Goal: Task Accomplishment & Management: Manage account settings

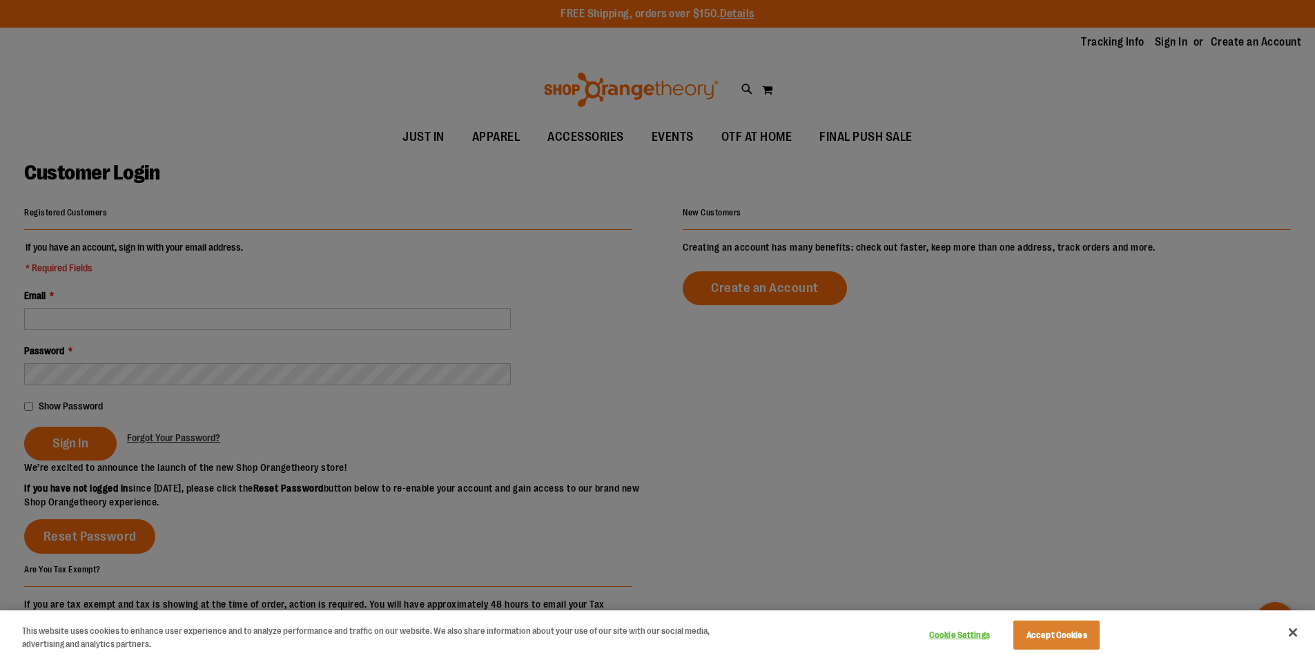
click at [147, 320] on div at bounding box center [657, 329] width 1315 height 658
click at [149, 310] on div at bounding box center [657, 329] width 1315 height 658
click at [189, 441] on div at bounding box center [657, 329] width 1315 height 658
click at [810, 413] on div at bounding box center [657, 329] width 1315 height 658
click at [1293, 631] on button "Close" at bounding box center [1293, 632] width 30 height 30
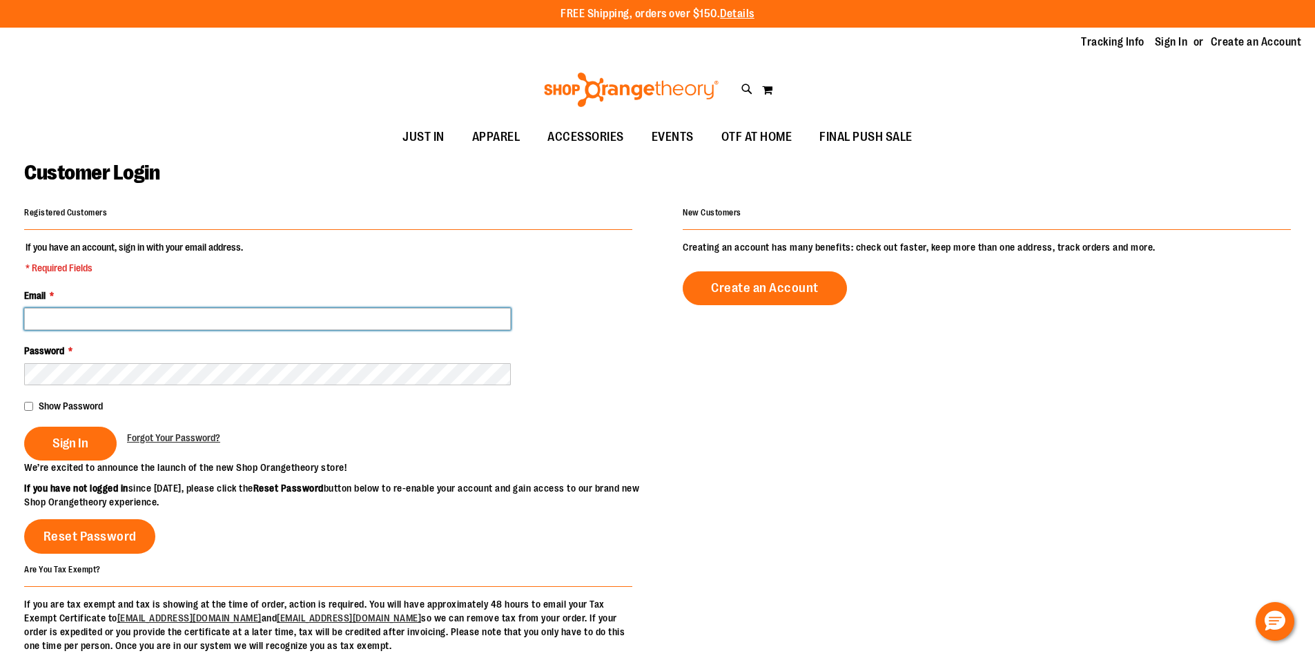
click at [350, 317] on input "Email *" at bounding box center [267, 319] width 487 height 22
type input "**********"
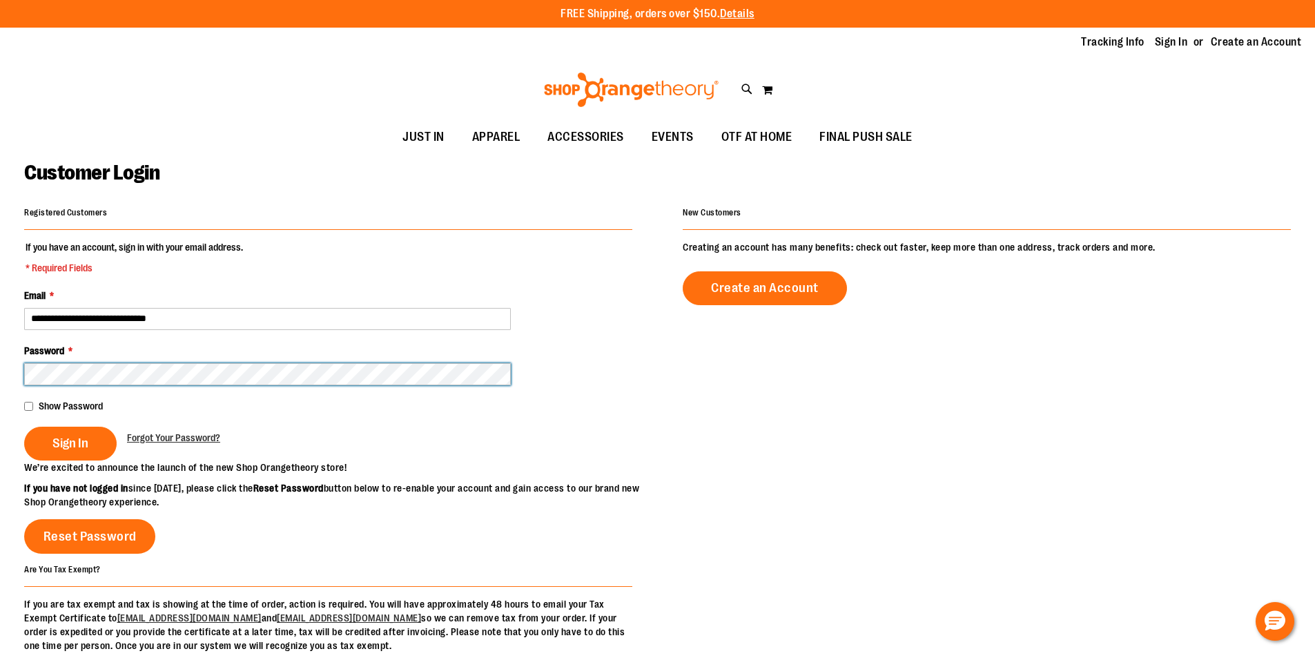
click at [24, 427] on button "Sign In" at bounding box center [70, 444] width 92 height 34
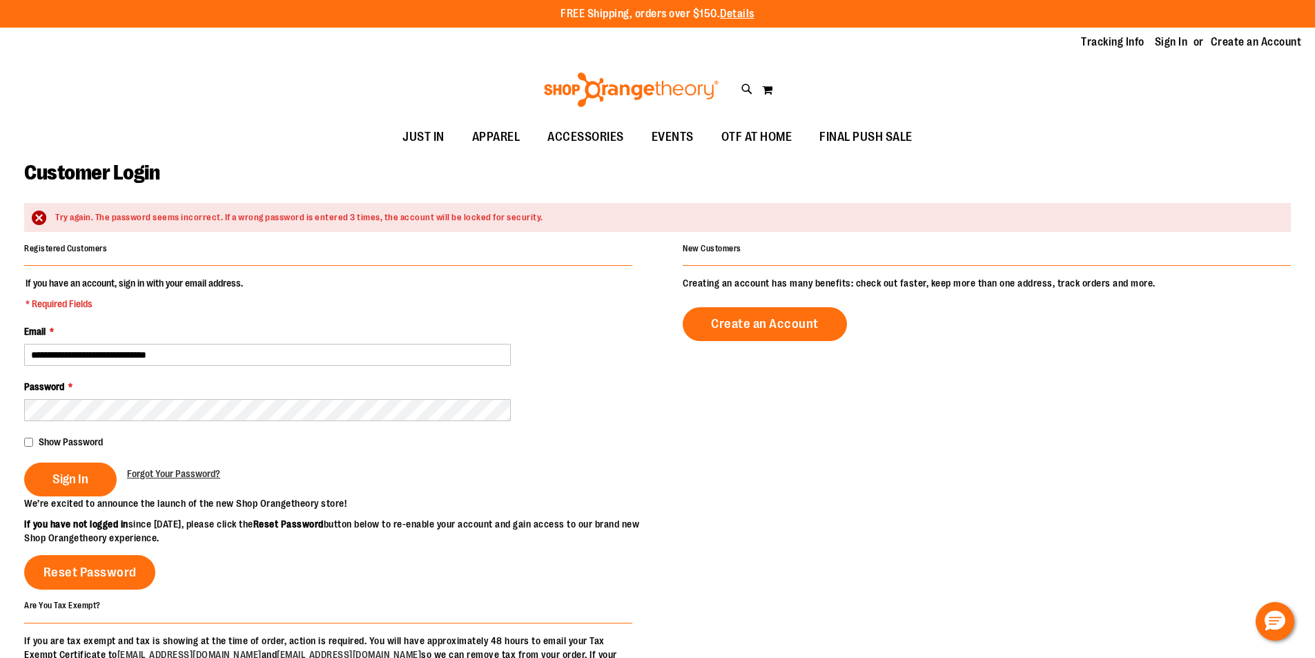
click at [85, 439] on span "Show Password" at bounding box center [71, 441] width 64 height 11
click at [76, 473] on span "Sign In" at bounding box center [70, 478] width 36 height 15
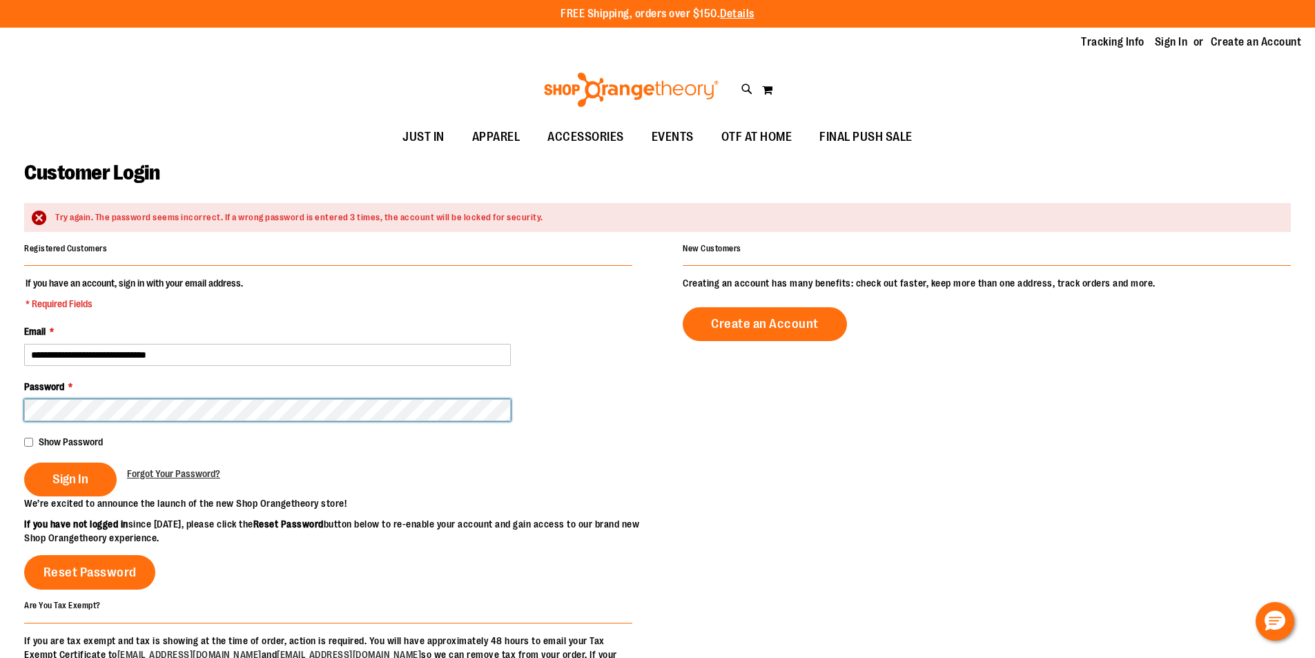
click at [24, 462] on button "Sign In" at bounding box center [70, 479] width 92 height 34
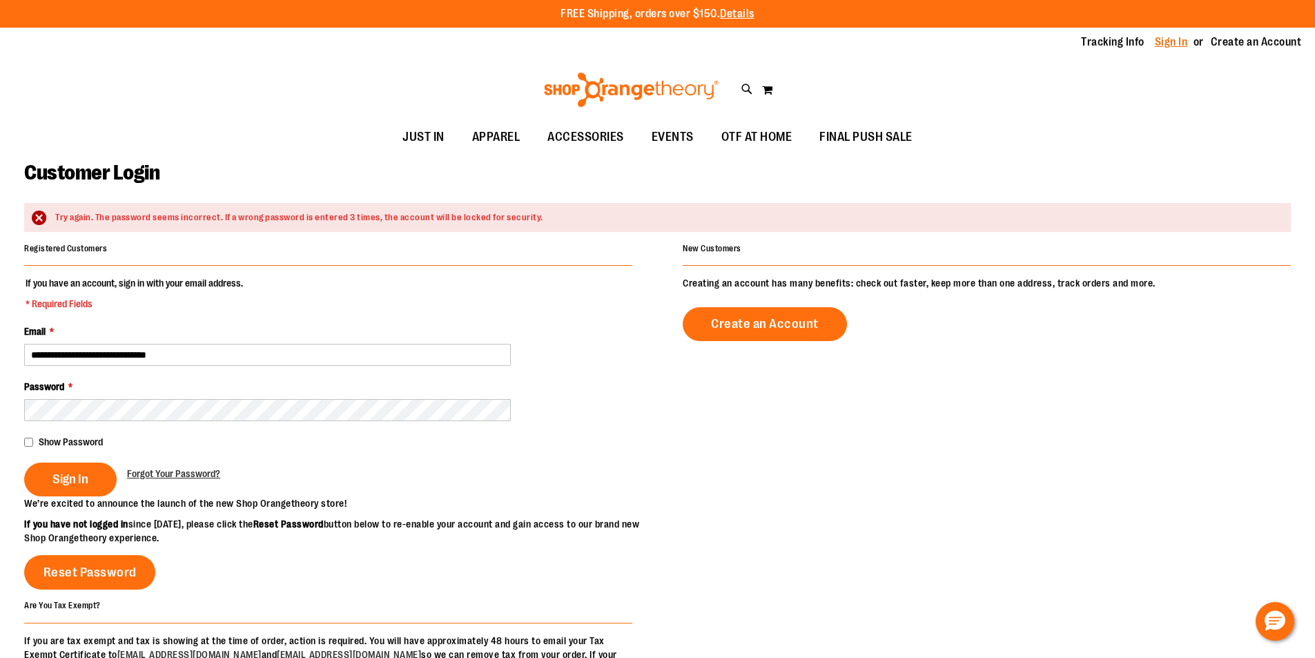
click at [1168, 41] on link "Sign In" at bounding box center [1171, 42] width 33 height 15
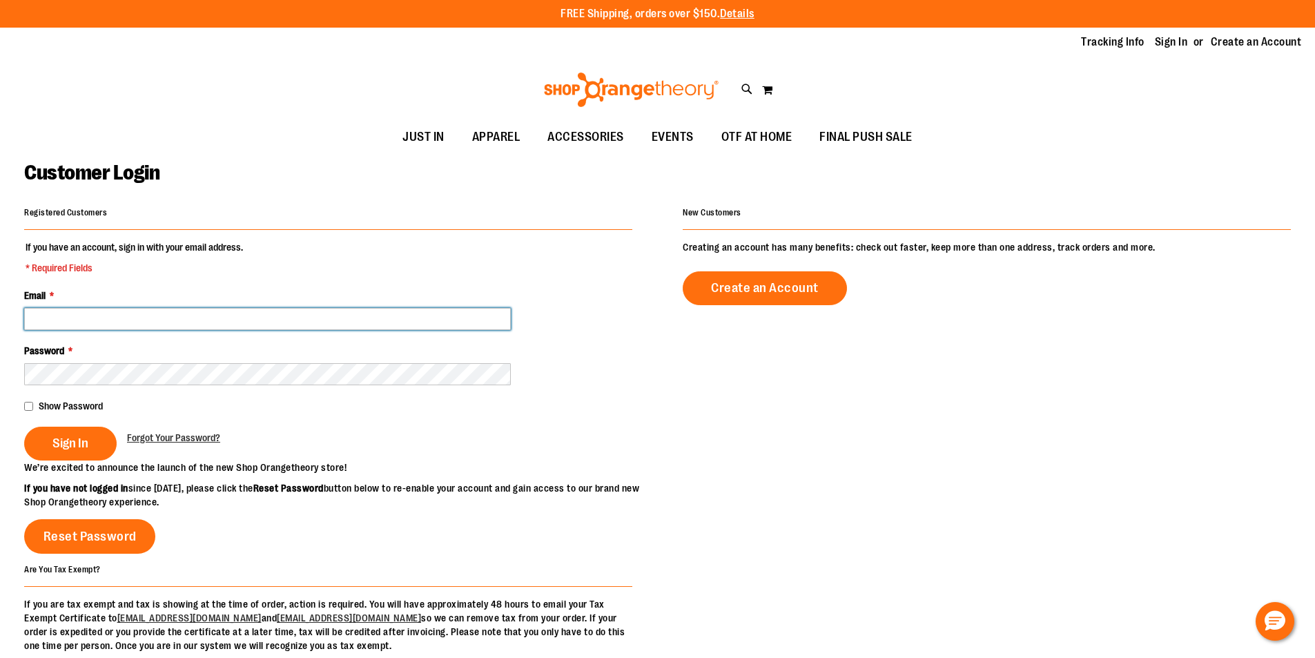
click at [211, 316] on input "Email *" at bounding box center [267, 319] width 487 height 22
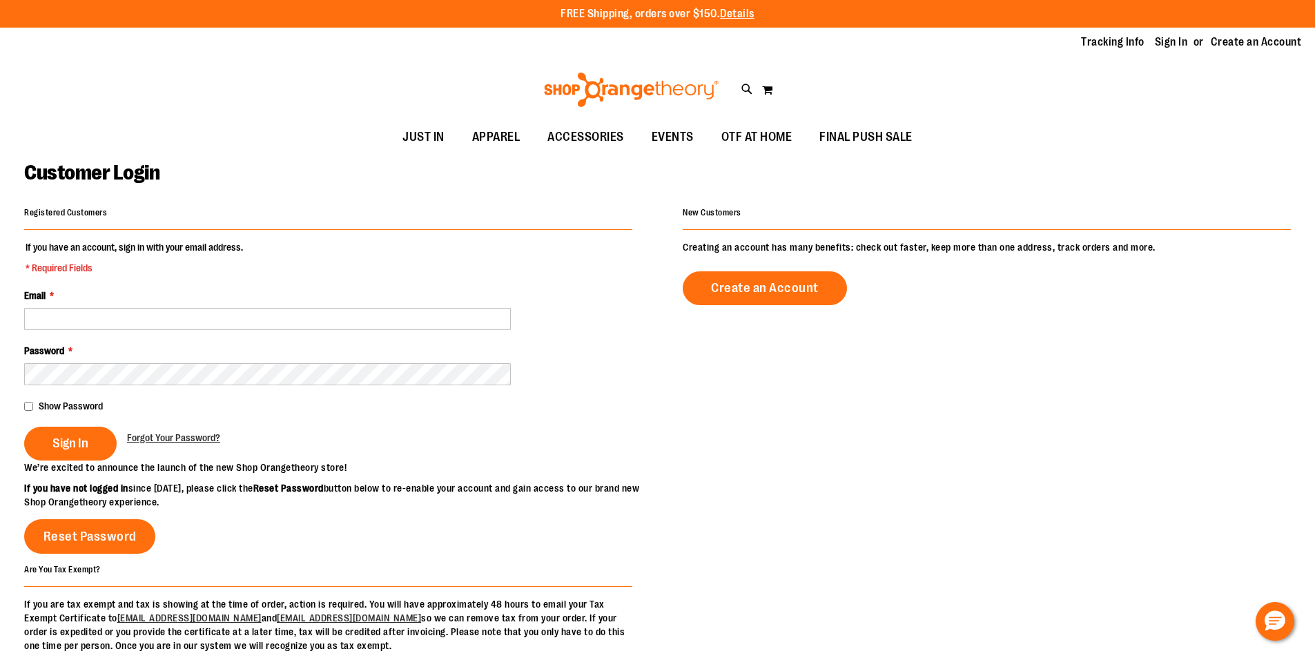
click at [326, 75] on div "Toggle Nav Search Popular Suggestions Advanced Search" at bounding box center [657, 89] width 1315 height 63
